Goal: Book appointment/travel/reservation

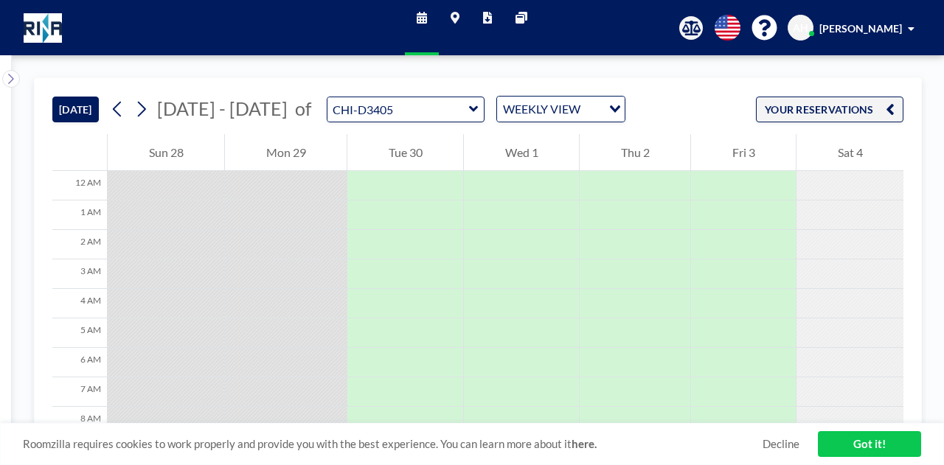
click at [469, 110] on icon at bounding box center [473, 109] width 9 height 6
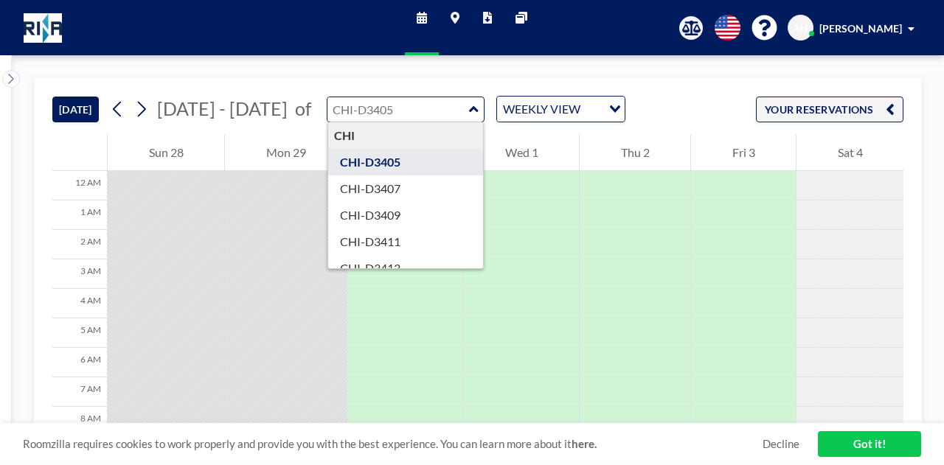
click at [469, 110] on icon at bounding box center [474, 109] width 10 height 15
type input "CHI-D3405"
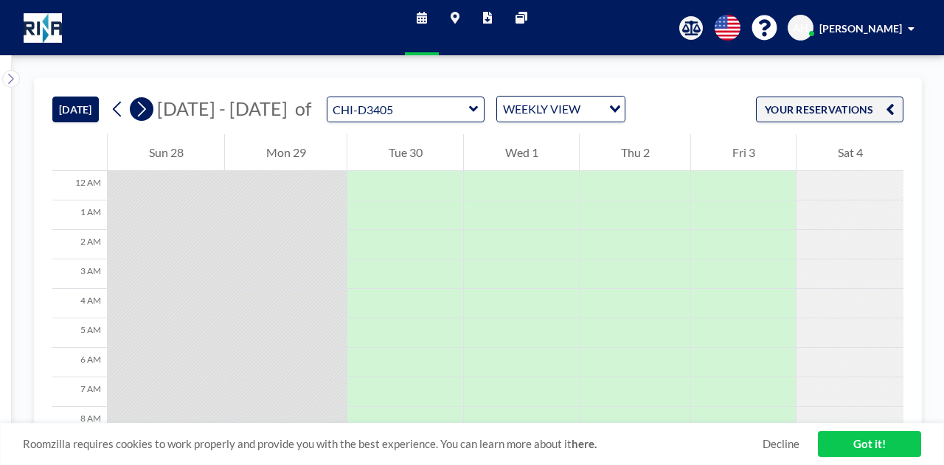
click at [142, 108] on icon at bounding box center [141, 109] width 14 height 22
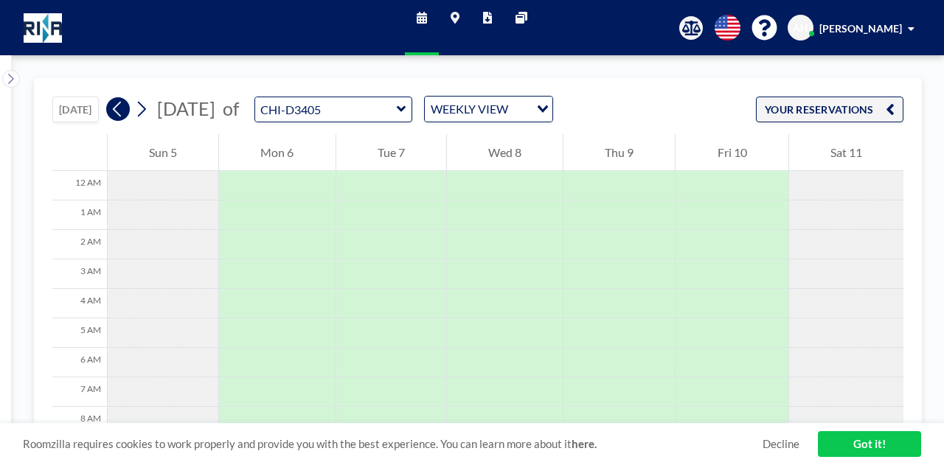
click at [124, 111] on icon at bounding box center [118, 109] width 14 height 22
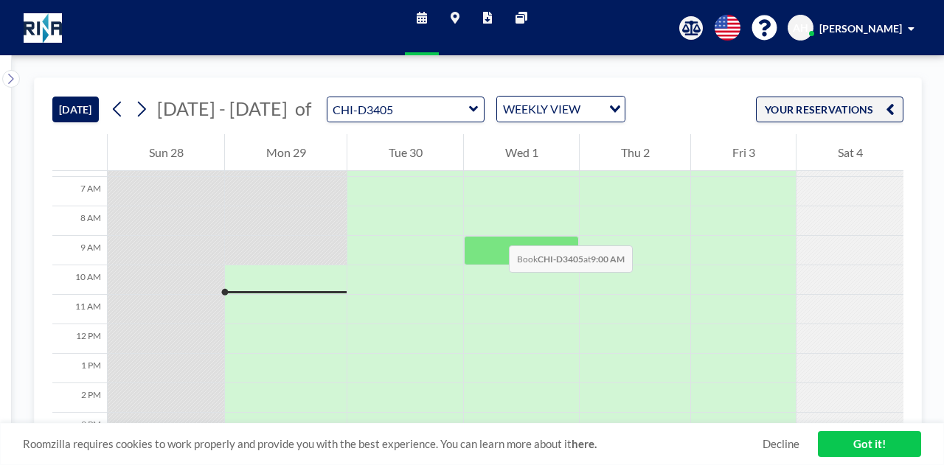
scroll to position [147, 0]
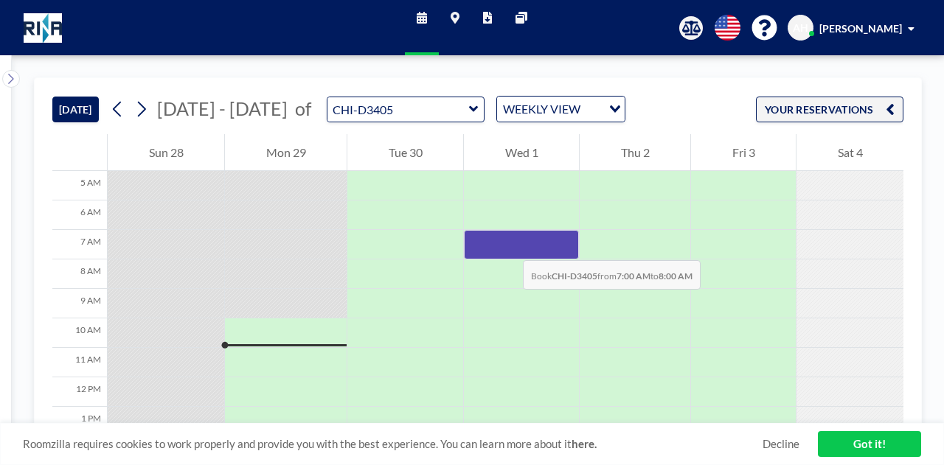
click at [508, 246] on div at bounding box center [521, 244] width 115 height 29
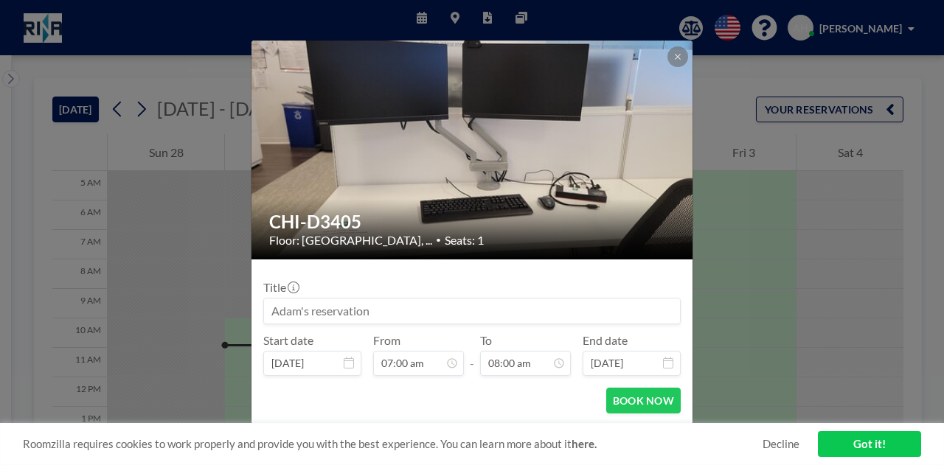
click at [729, 82] on div "CHI-D3405 Floor: [GEOGRAPHIC_DATA], ... • Seats: 1 Title Start date [DATE] From…" at bounding box center [472, 232] width 944 height 465
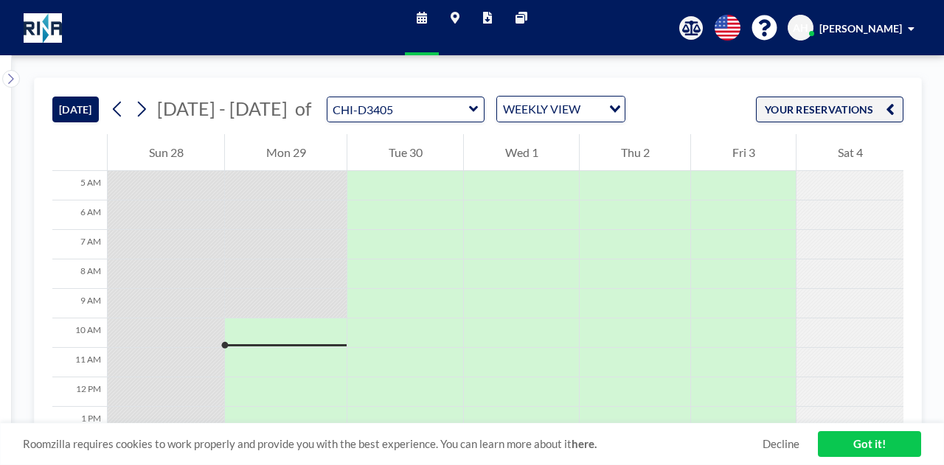
click at [487, 21] on icon at bounding box center [487, 18] width 9 height 12
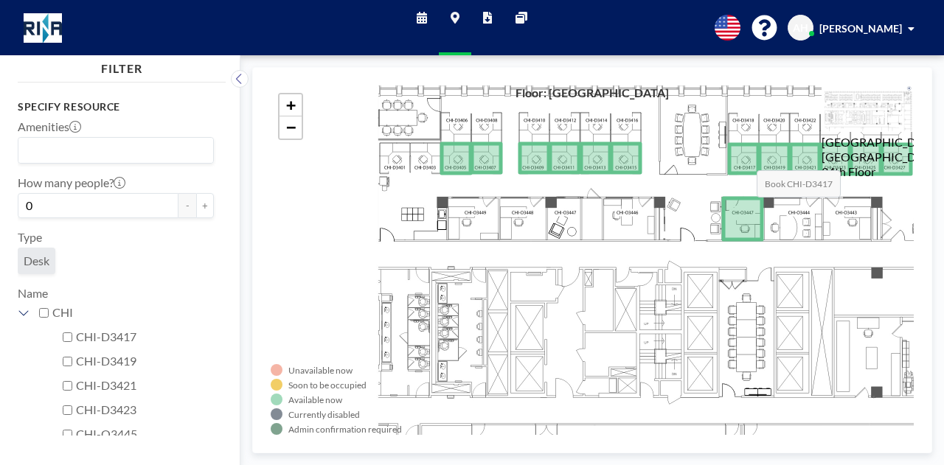
click at [742, 156] on icon at bounding box center [743, 159] width 29 height 29
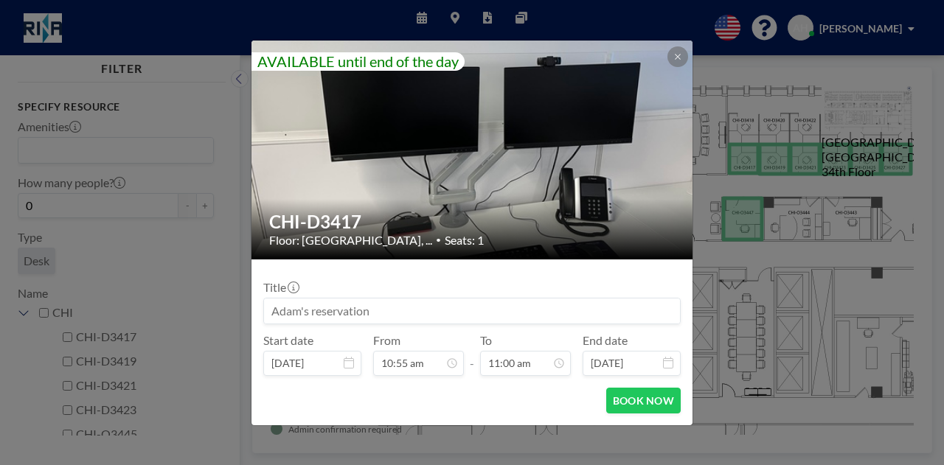
click at [347, 365] on icon at bounding box center [349, 363] width 10 height 12
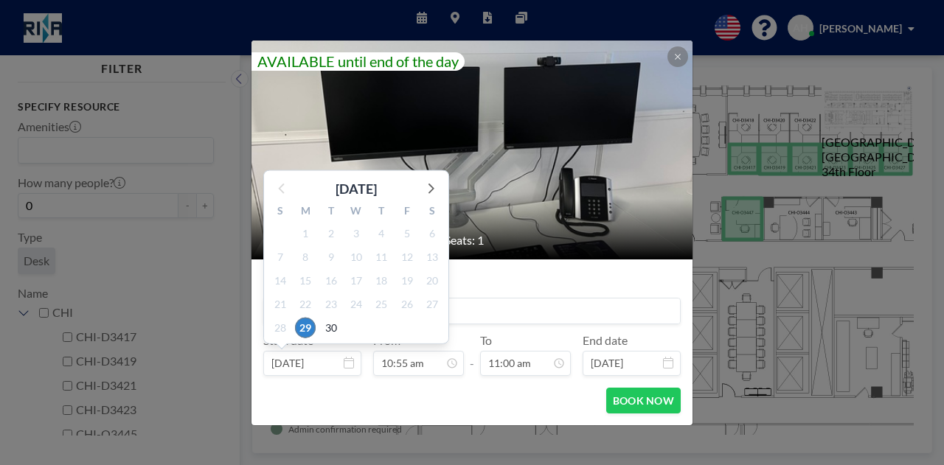
click at [317, 367] on input "Sep 29, 2025" at bounding box center [312, 363] width 98 height 25
click at [437, 188] on icon at bounding box center [429, 187] width 19 height 19
click at [355, 240] on span "1" at bounding box center [356, 233] width 21 height 21
type input "[DATE]"
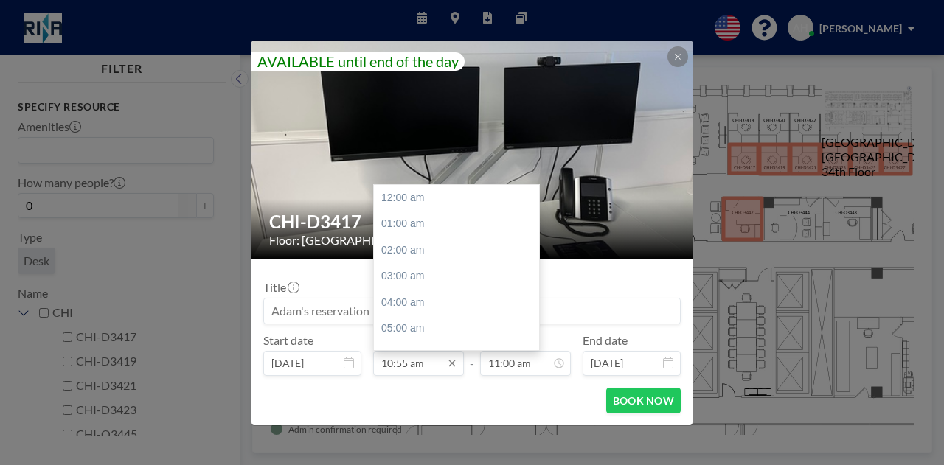
click at [426, 371] on input "10:55 am" at bounding box center [418, 363] width 91 height 25
click at [412, 317] on div "07:00 am" at bounding box center [460, 308] width 173 height 27
type input "07:00 am"
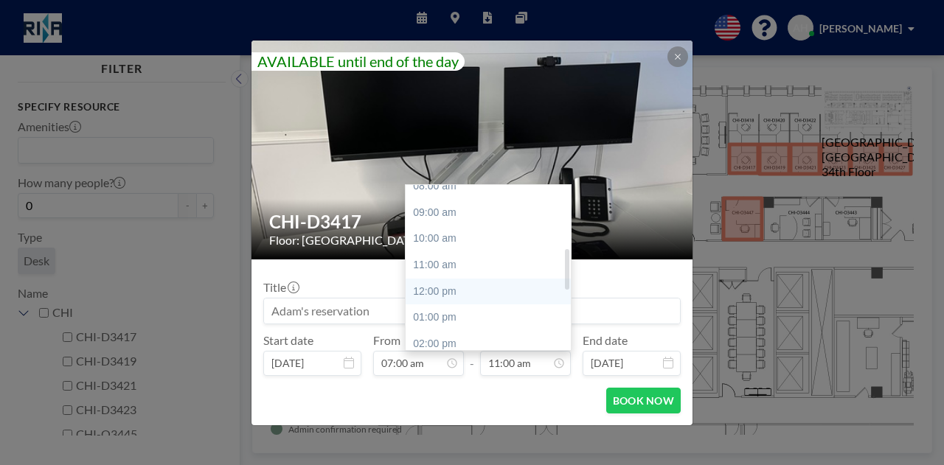
scroll to position [295, 0]
click at [430, 295] on div "03:00 pm" at bounding box center [492, 296] width 173 height 27
type input "03:00 pm"
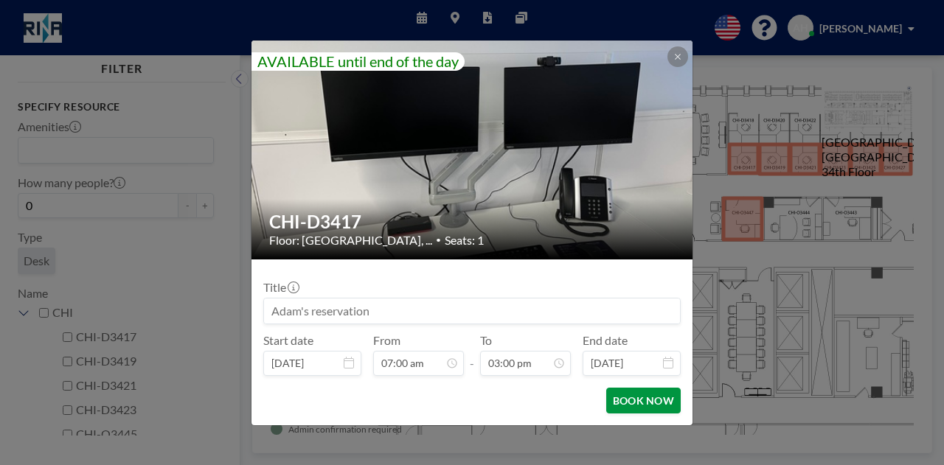
click at [639, 403] on button "BOOK NOW" at bounding box center [643, 401] width 74 height 26
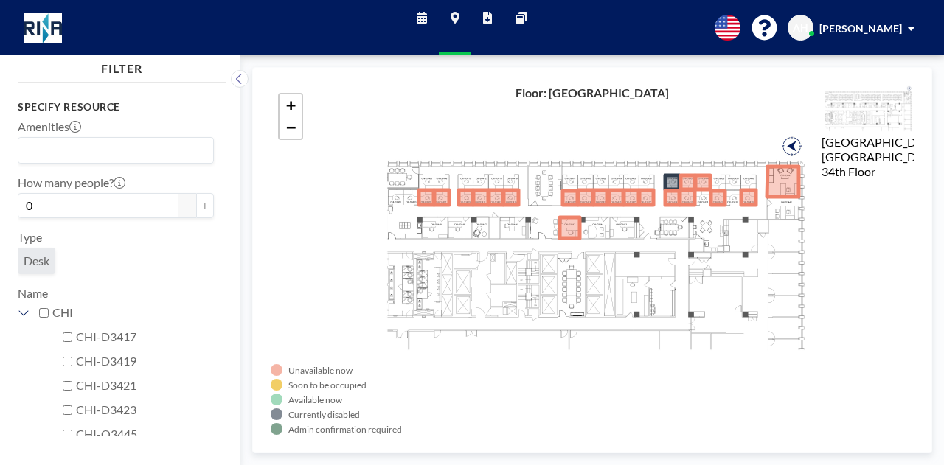
click at [355, 94] on div "+ −" at bounding box center [592, 261] width 643 height 350
